Goal: Feedback & Contribution: Submit feedback/report problem

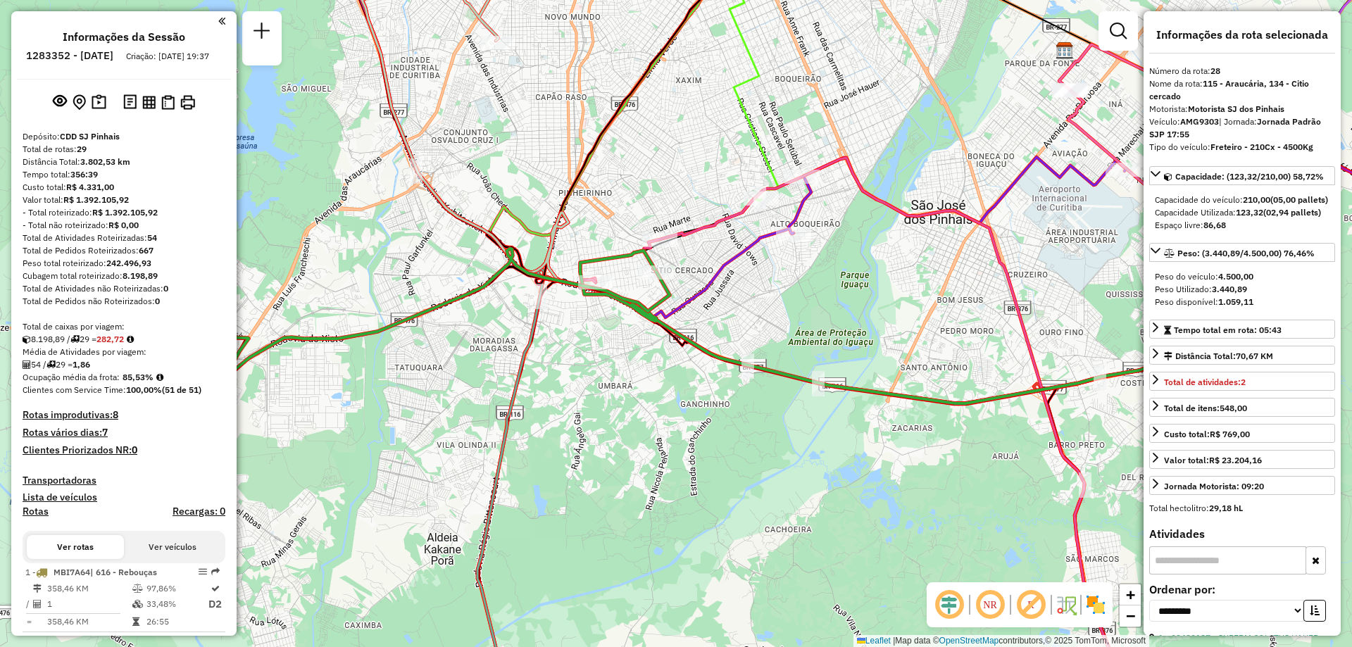
select select "**********"
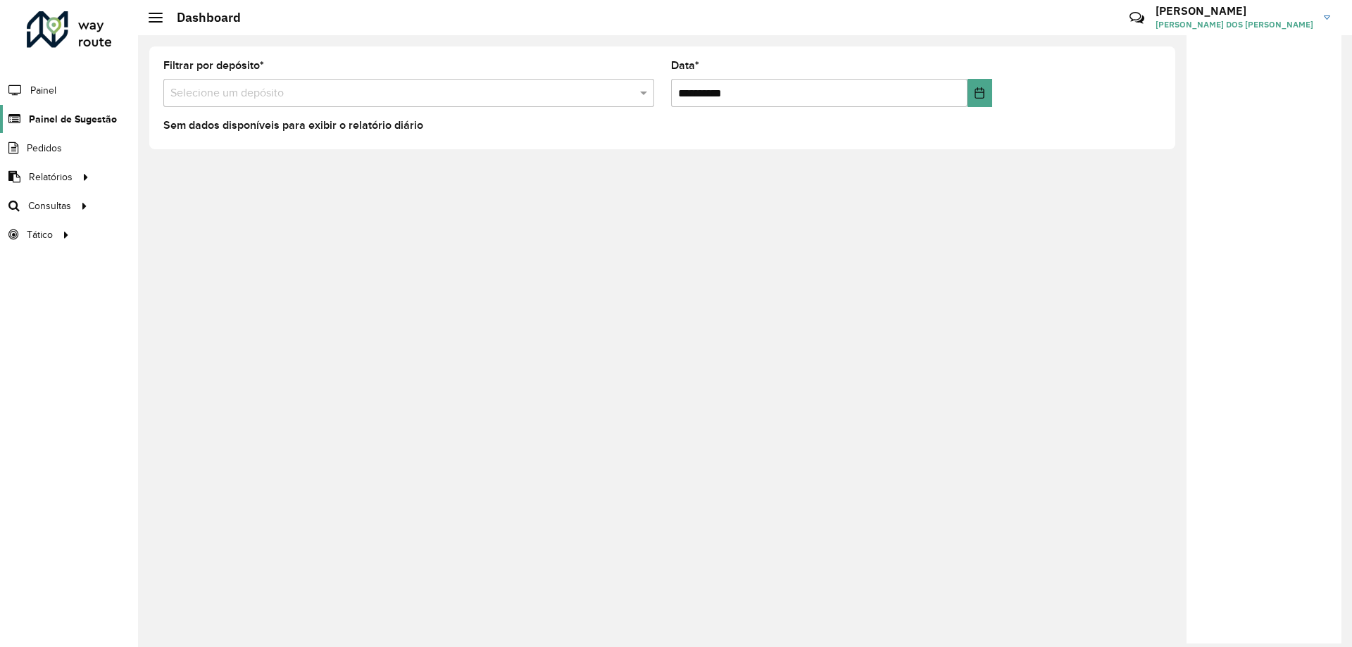
click at [61, 119] on span "Painel de Sugestão" at bounding box center [73, 119] width 88 height 15
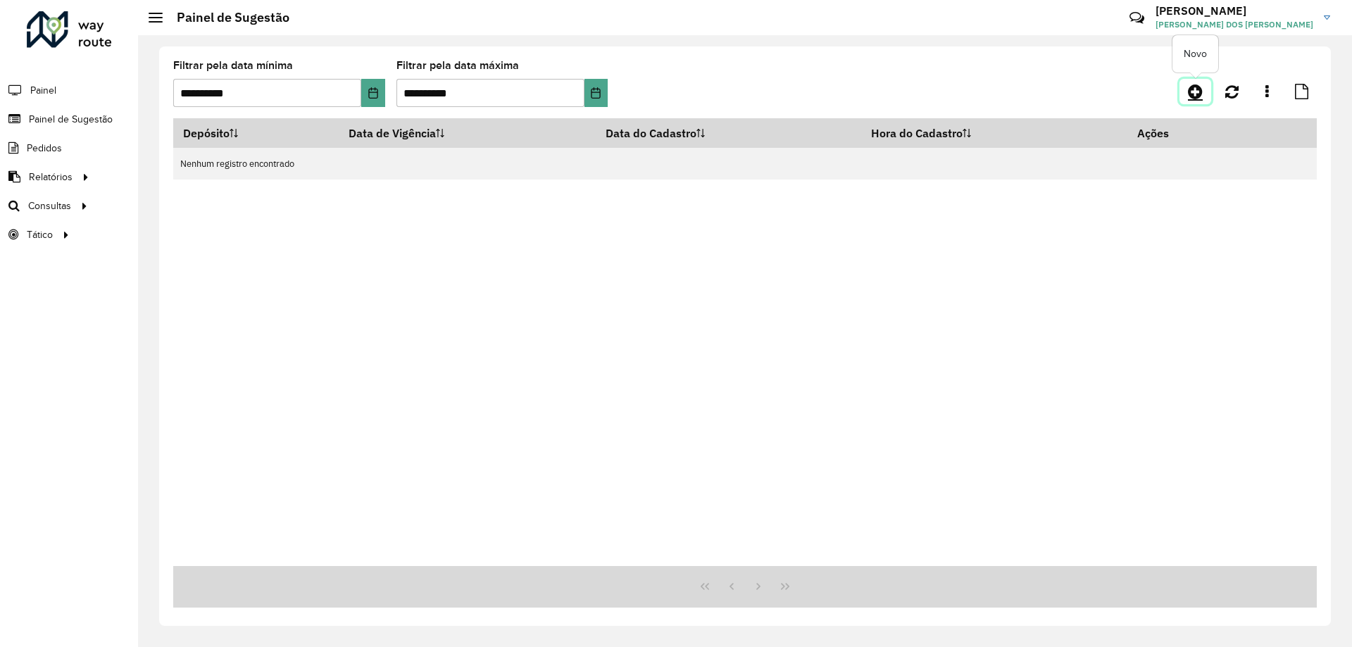
click at [1199, 90] on icon at bounding box center [1195, 91] width 15 height 17
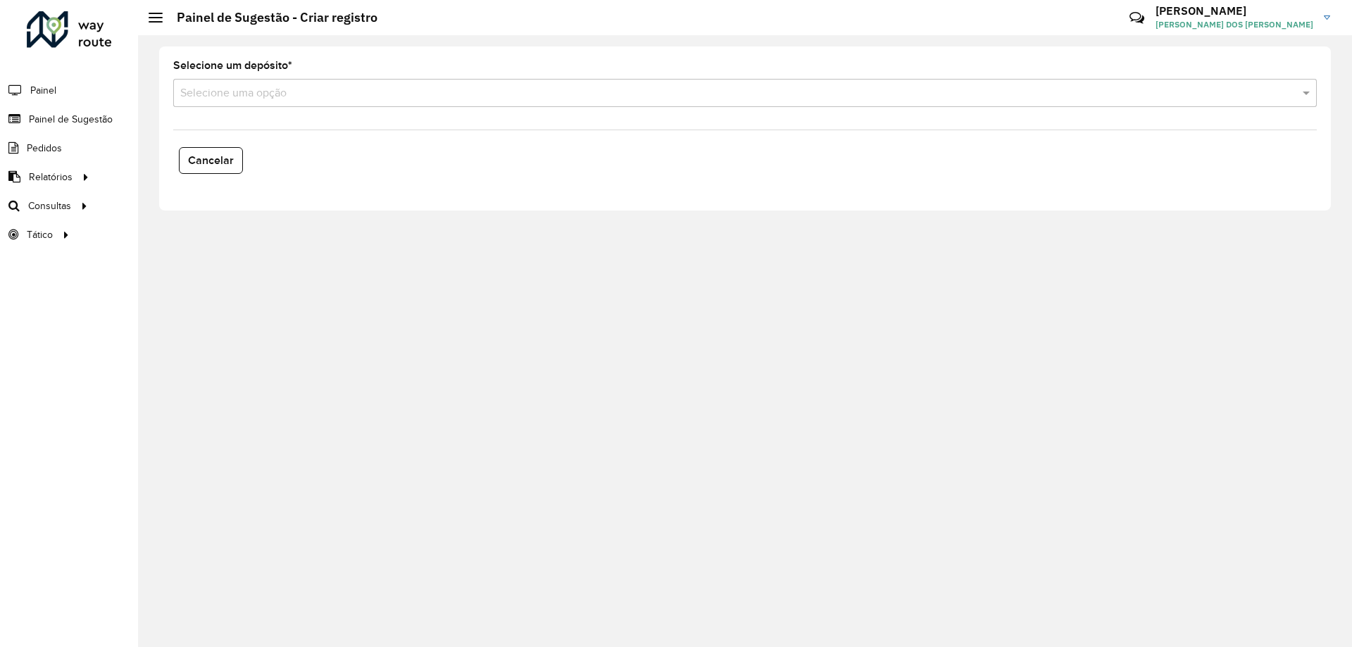
click at [377, 104] on div "Selecione uma opção" at bounding box center [744, 93] width 1143 height 28
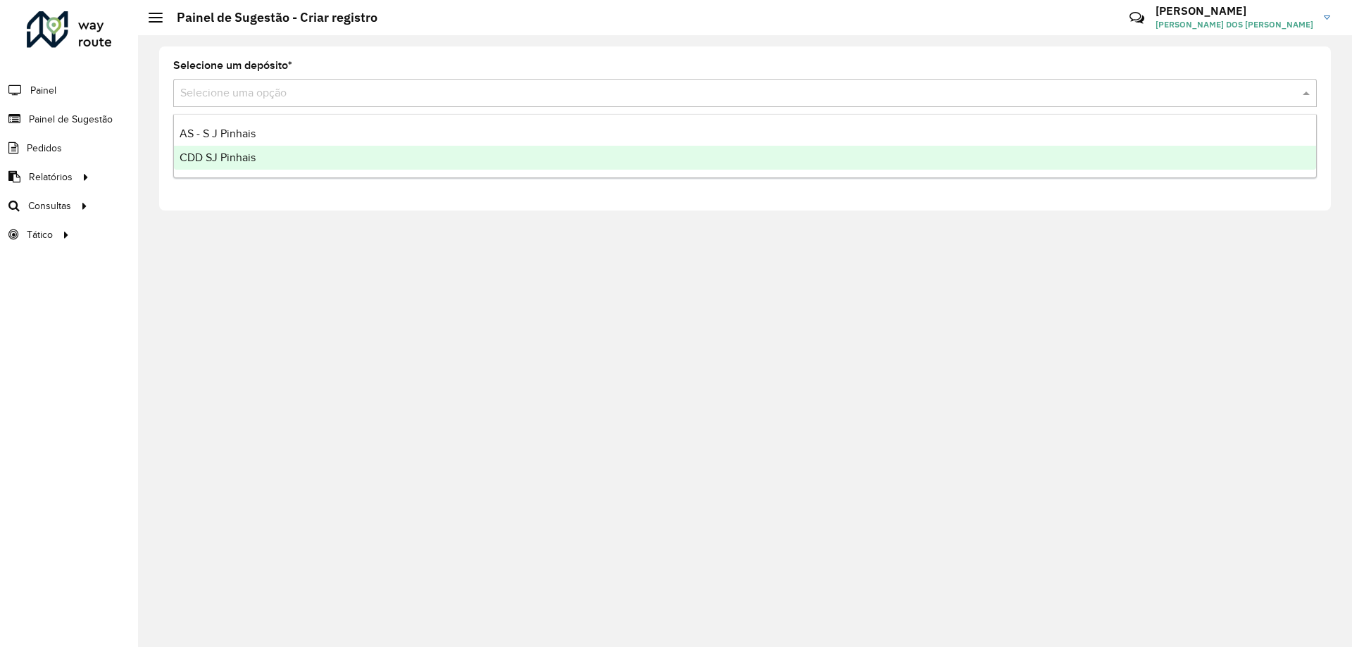
click at [317, 156] on div "CDD SJ Pinhais" at bounding box center [745, 158] width 1142 height 24
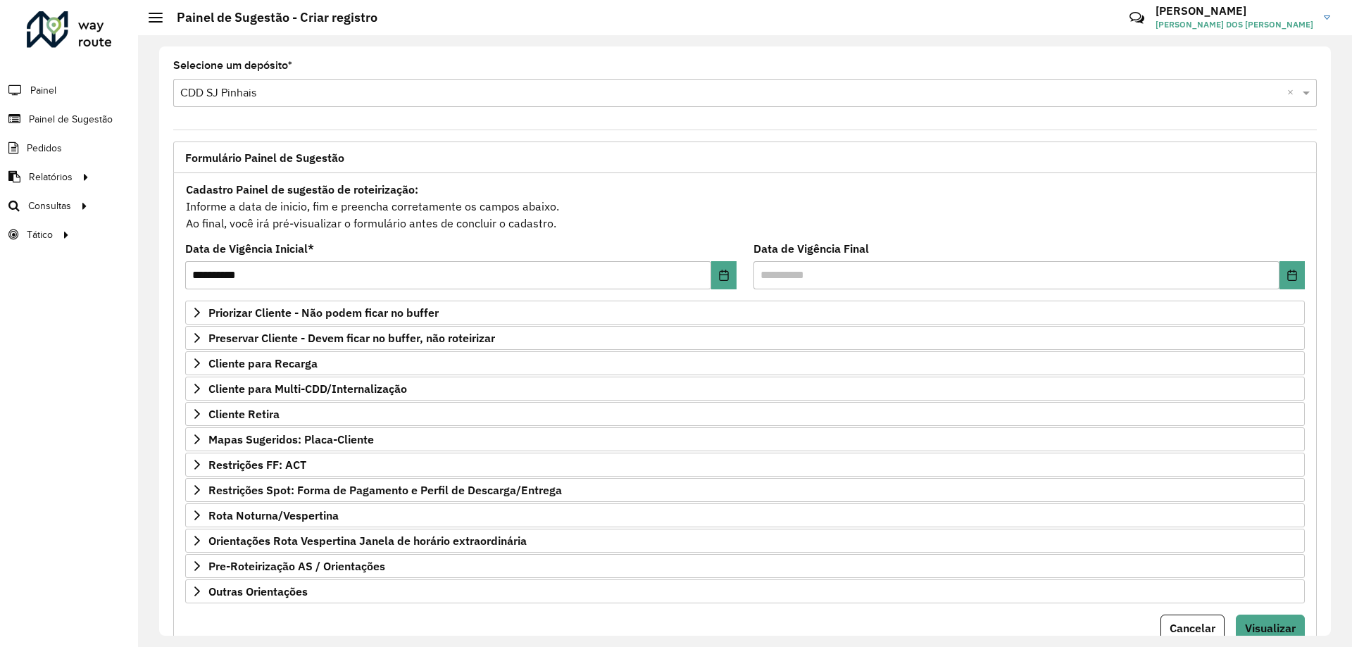
click at [25, 377] on div "Roteirizador AmbevTech Painel Painel de Sugestão Pedidos Relatórios Clientes Cl…" at bounding box center [69, 323] width 138 height 647
